Goal: Information Seeking & Learning: Learn about a topic

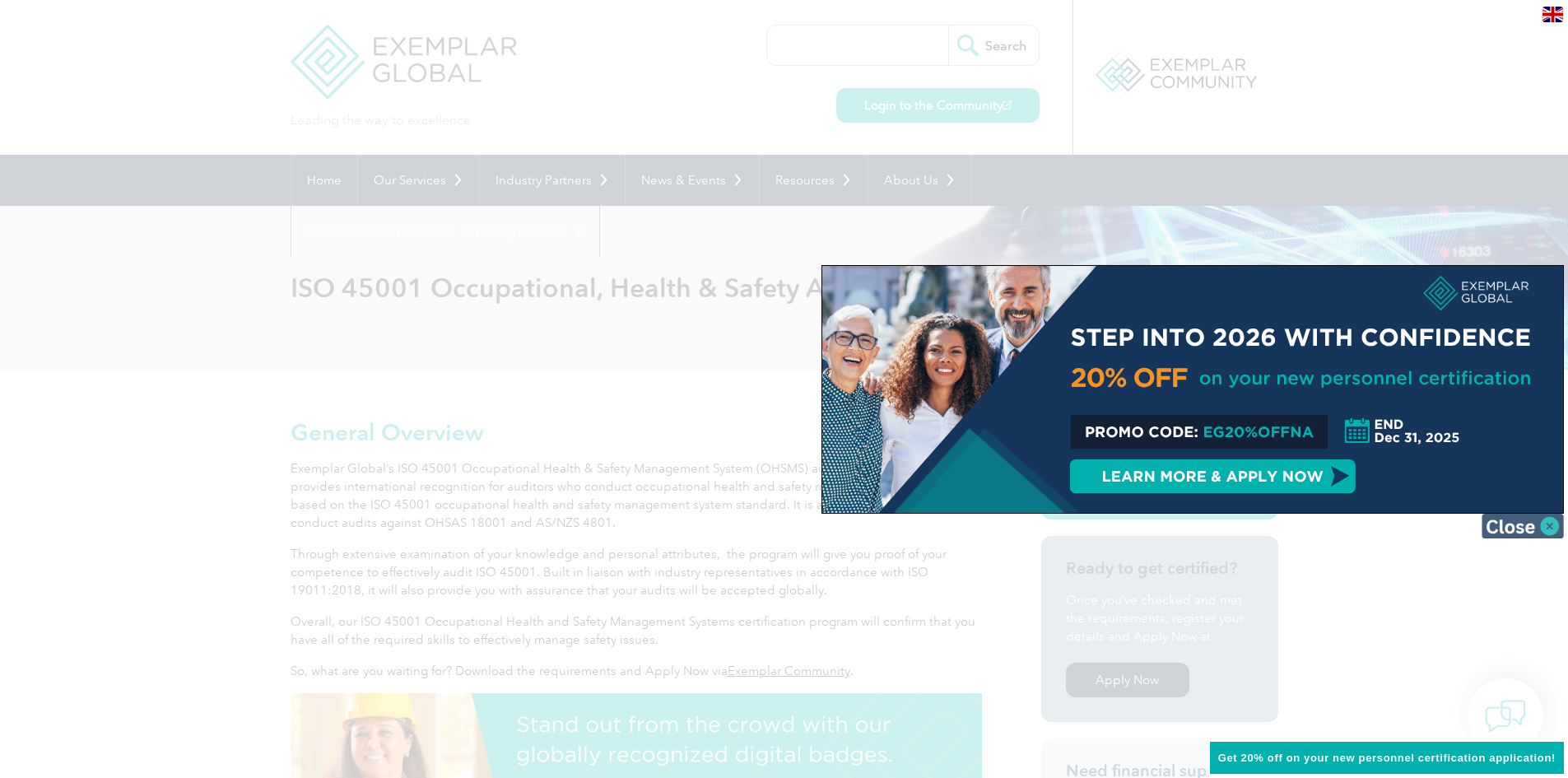
click at [1550, 525] on img at bounding box center [1523, 526] width 82 height 24
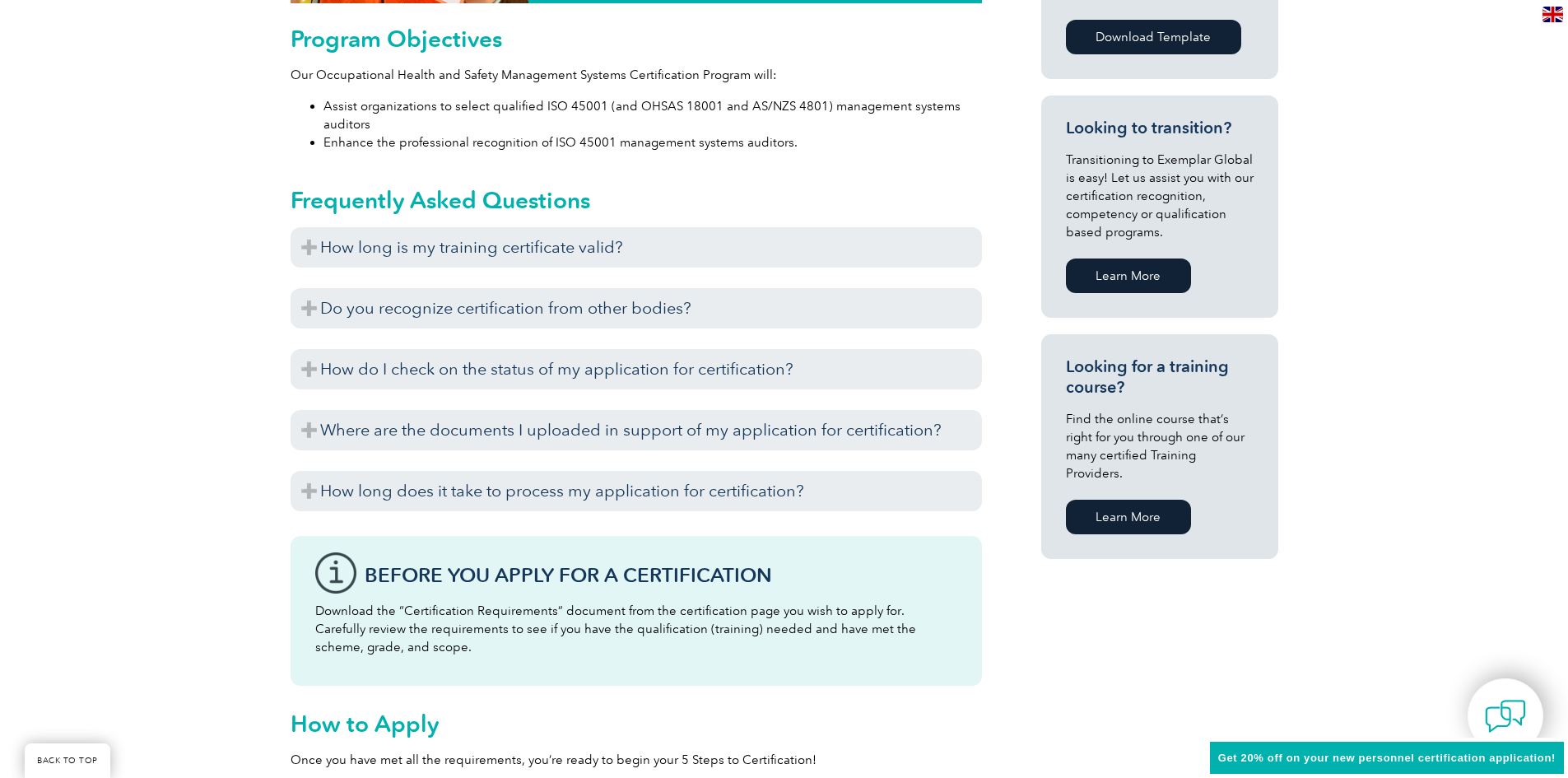
scroll to position [947, 0]
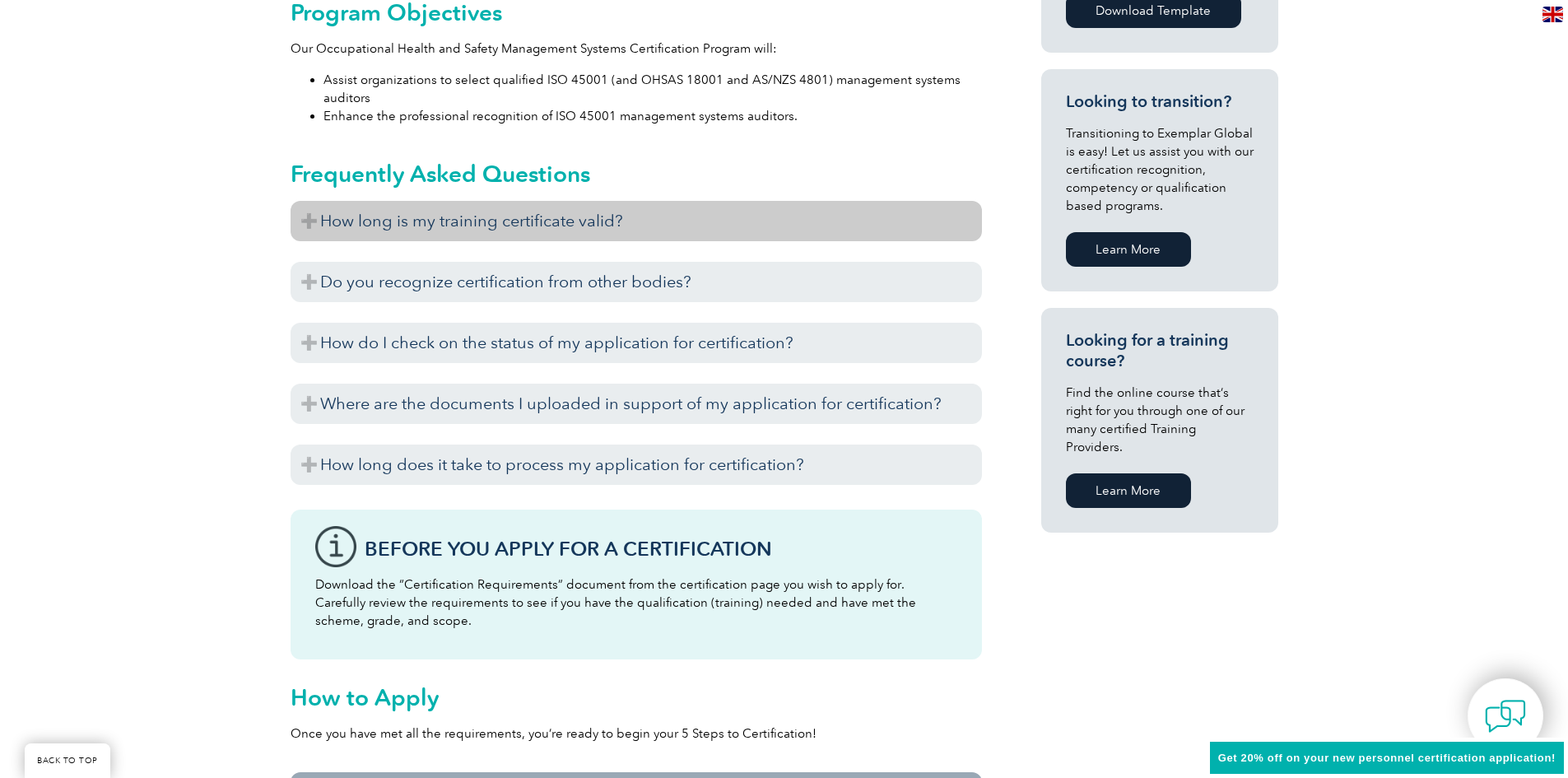
click at [301, 223] on h3 "How long is my training certificate valid?" at bounding box center [636, 221] width 692 height 40
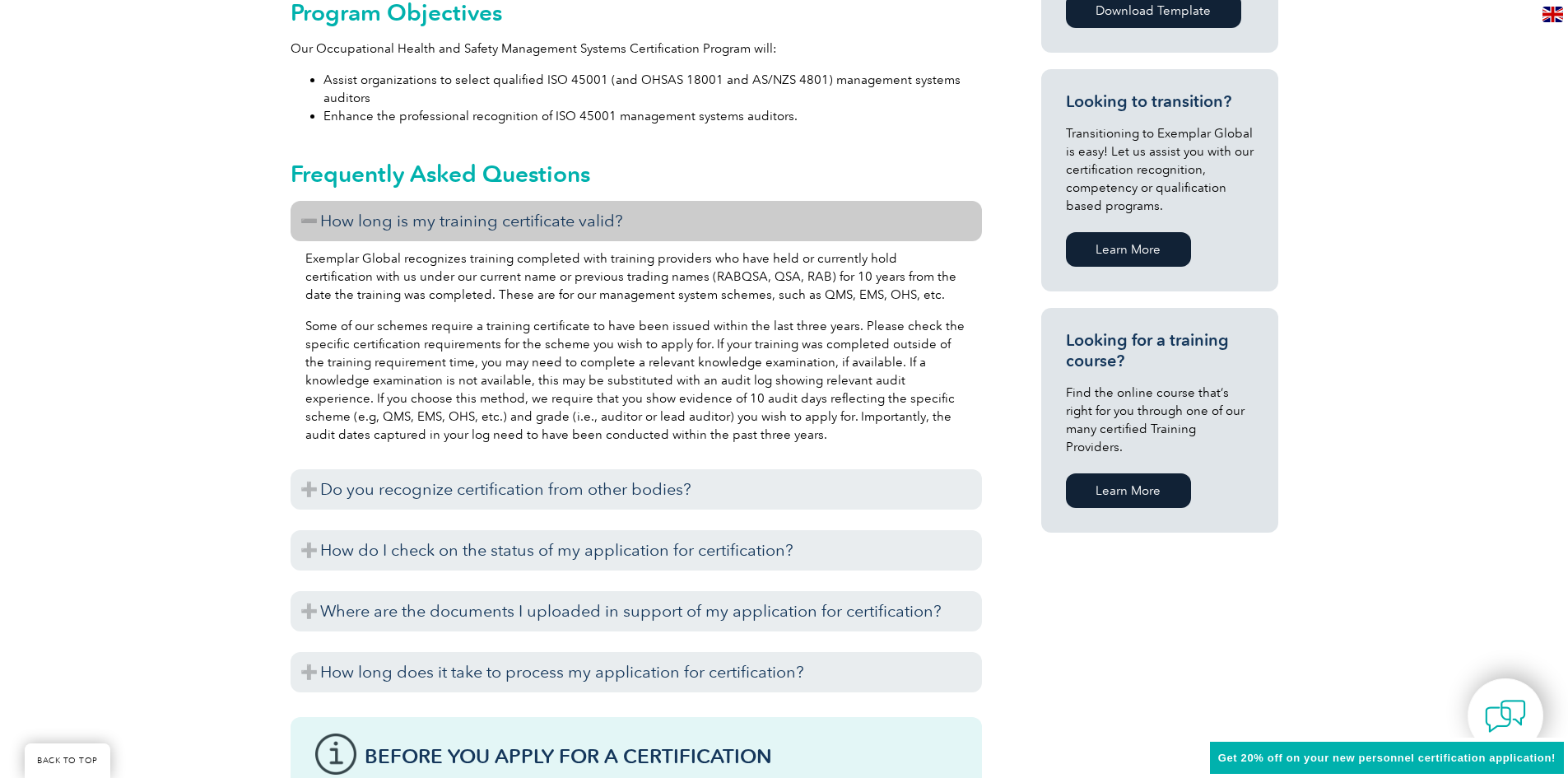
click at [311, 219] on h3 "How long is my training certificate valid?" at bounding box center [636, 221] width 692 height 40
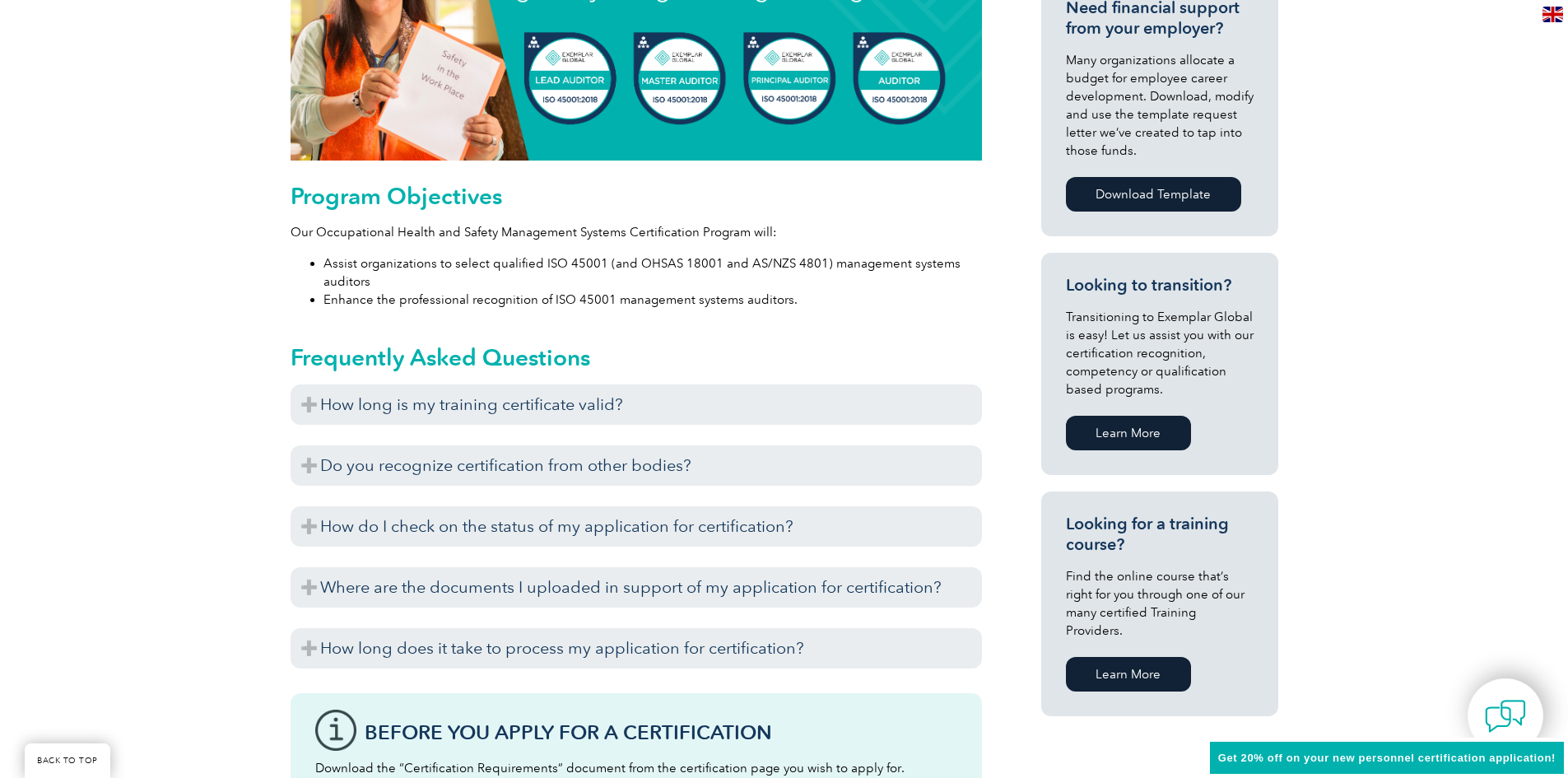
scroll to position [826, 0]
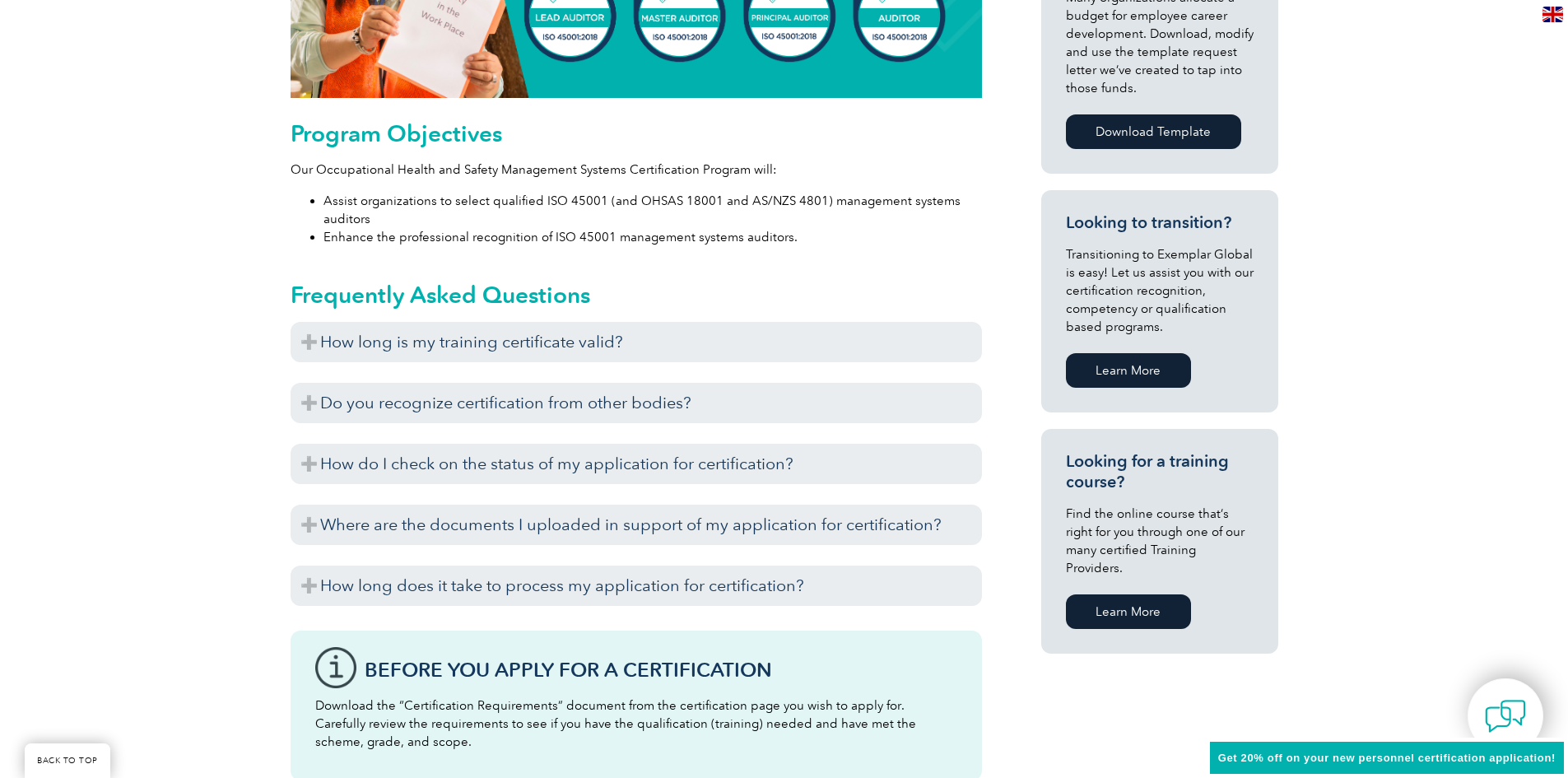
click at [1107, 595] on link "Learn More" at bounding box center [1128, 611] width 125 height 34
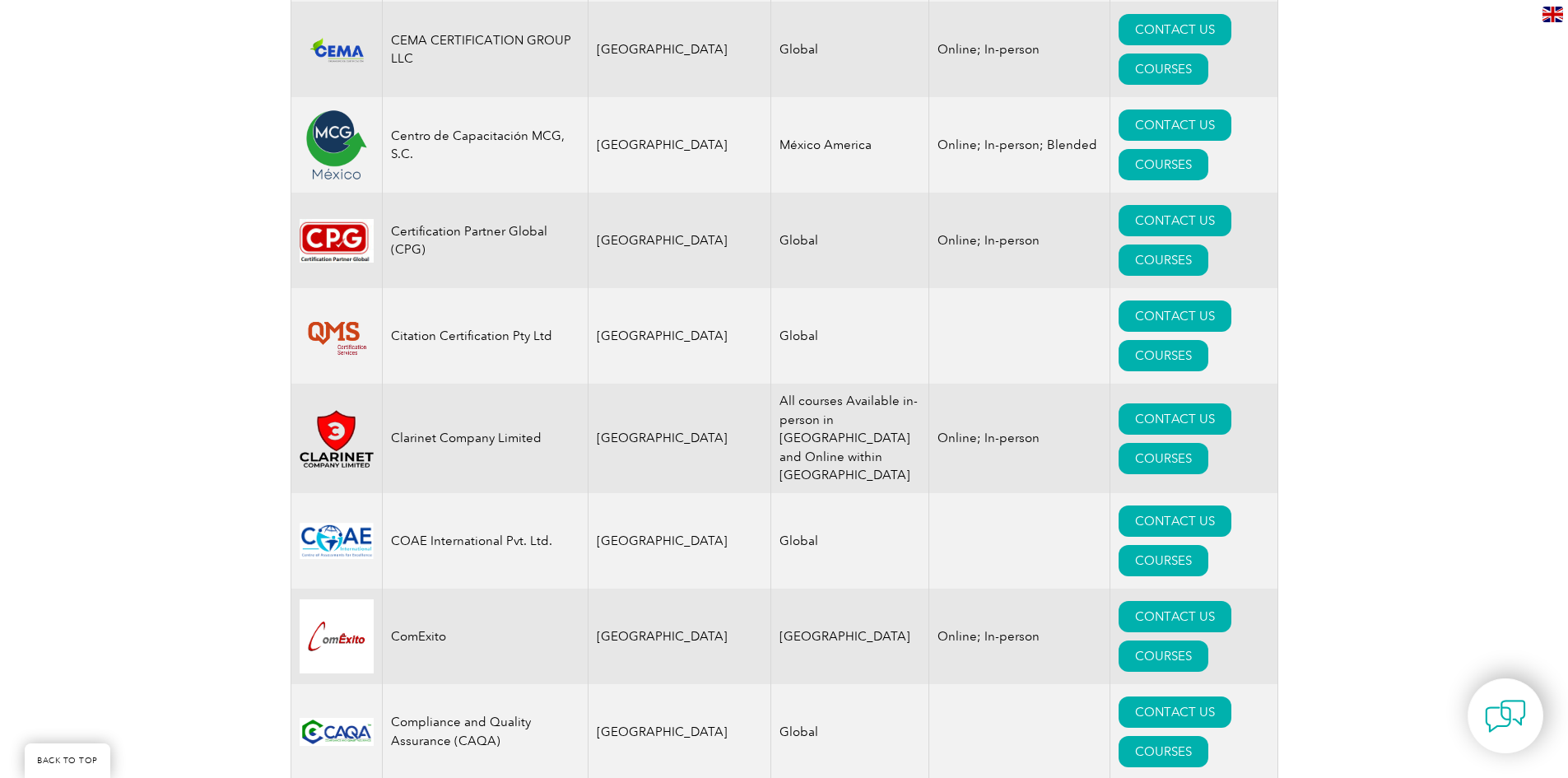
scroll to position [5310, 0]
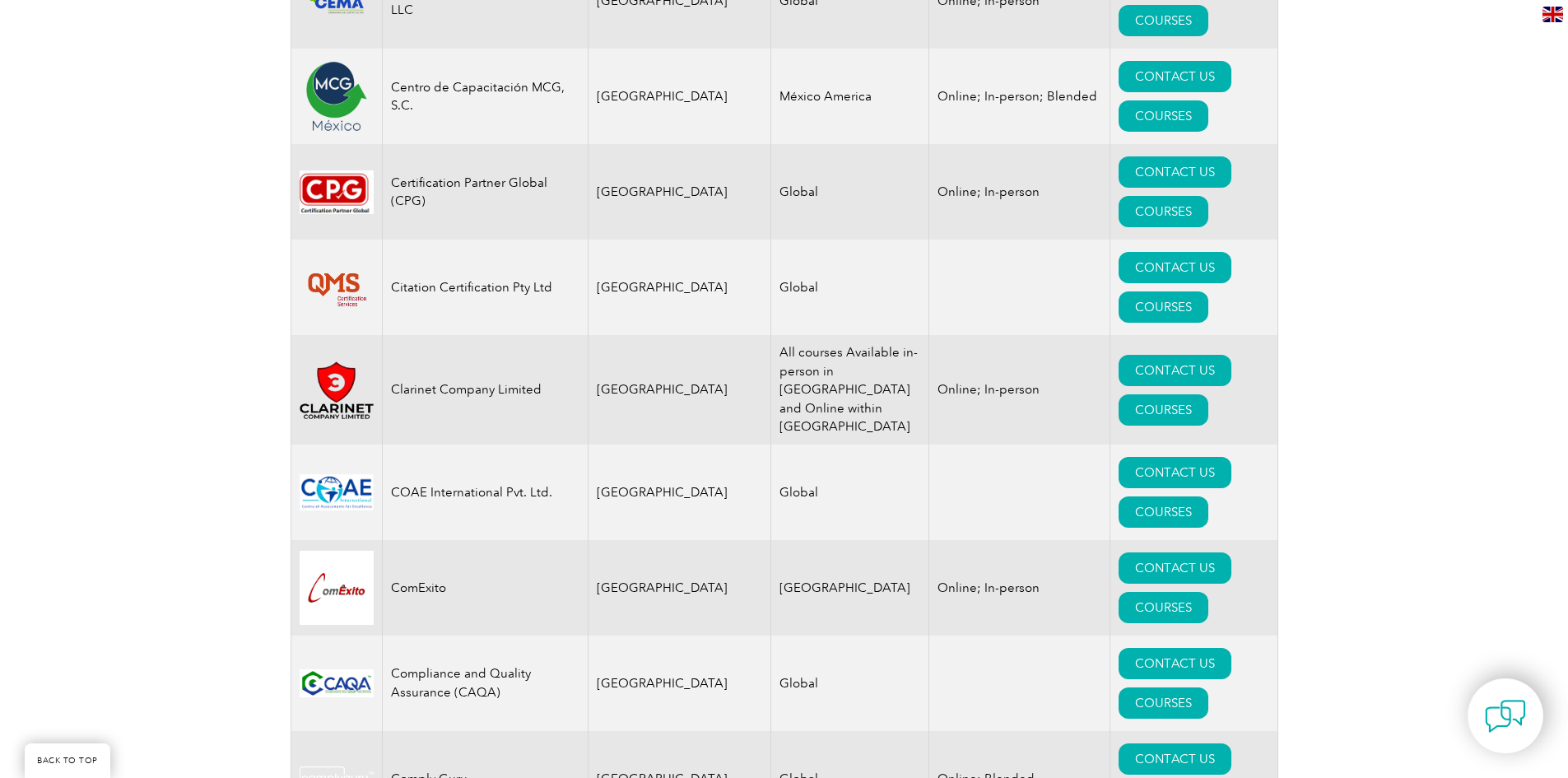
drag, startPoint x: 1575, startPoint y: 29, endPoint x: 1580, endPoint y: 219, distance: 190.1
